Goal: Task Accomplishment & Management: Manage account settings

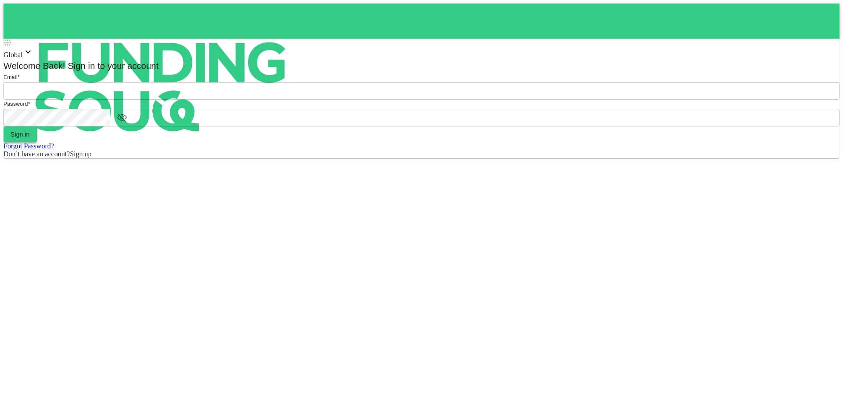
type input "[EMAIL_ADDRESS][DOMAIN_NAME]"
click at [37, 142] on button "Sign in" at bounding box center [20, 135] width 33 height 16
